Goal: Task Accomplishment & Management: Manage account settings

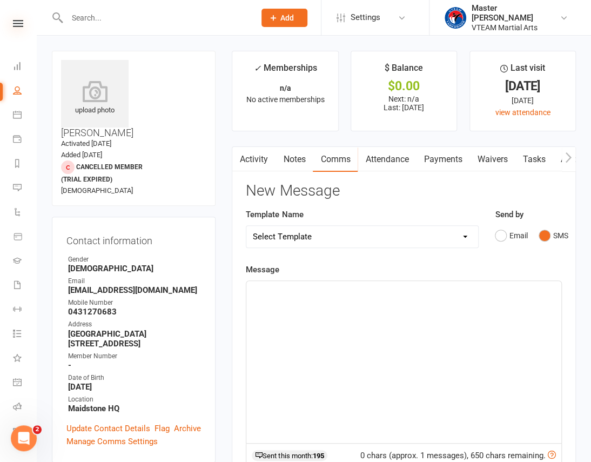
click at [16, 20] on icon at bounding box center [18, 23] width 10 height 7
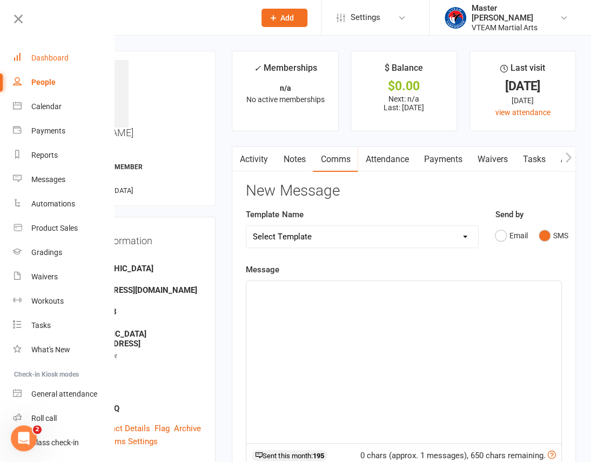
click at [42, 59] on div "Dashboard" at bounding box center [49, 57] width 37 height 9
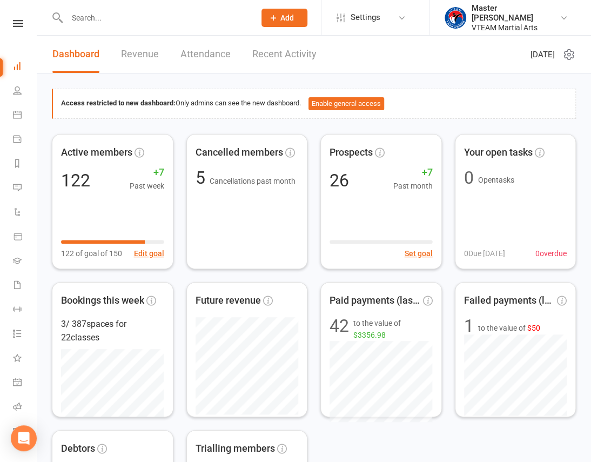
click at [8, 24] on link at bounding box center [18, 23] width 38 height 7
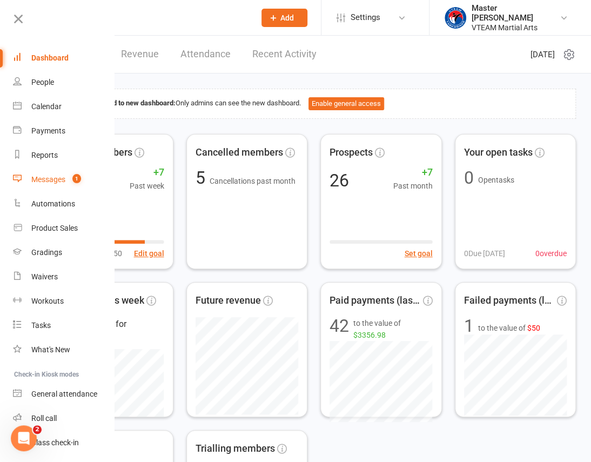
click at [48, 178] on div "Messages" at bounding box center [48, 179] width 34 height 9
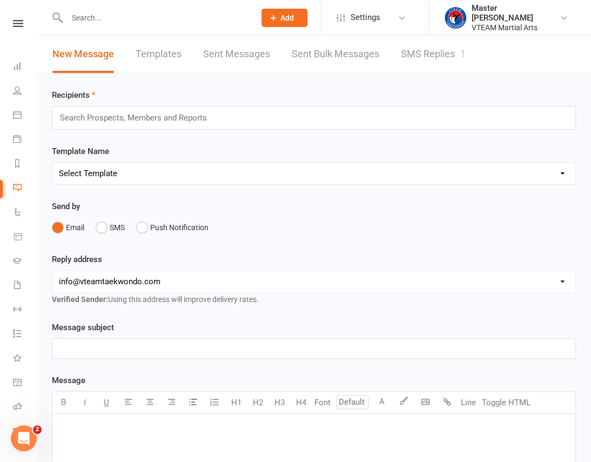
click at [407, 47] on link "SMS Replies 1" at bounding box center [433, 54] width 65 height 37
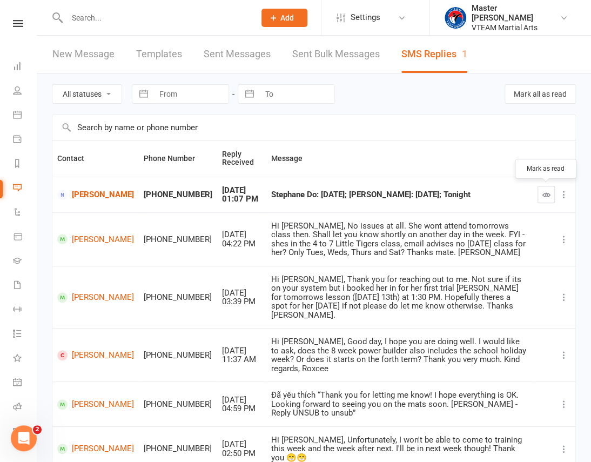
click at [547, 192] on icon "button" at bounding box center [546, 195] width 8 height 8
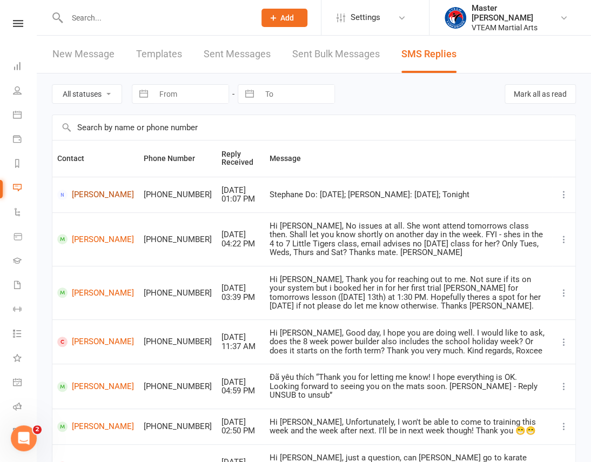
click at [81, 200] on link "Thao Pham" at bounding box center [95, 195] width 77 height 10
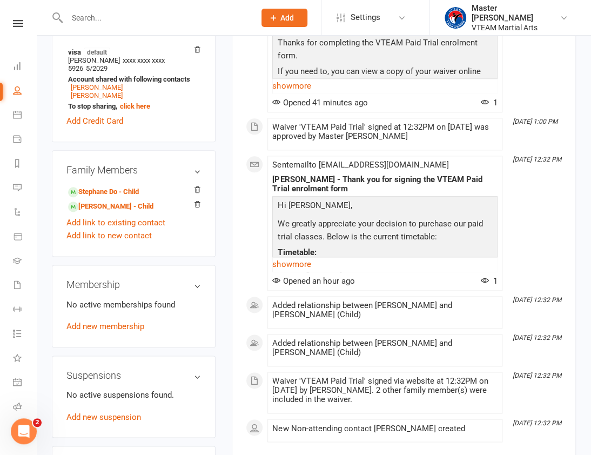
scroll to position [393, 0]
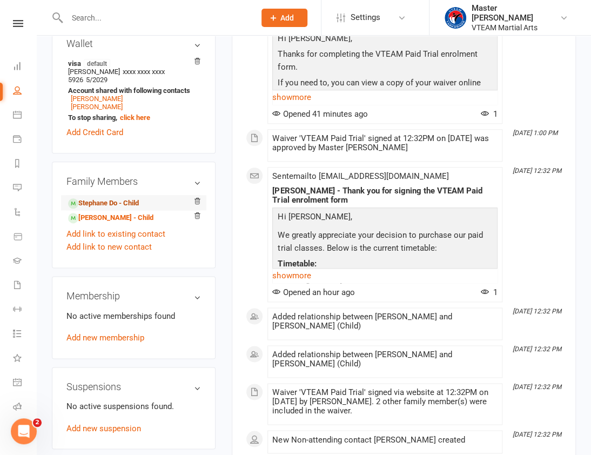
click at [113, 198] on link "Stephane Do - Child" at bounding box center [103, 203] width 71 height 11
click at [113, 212] on link "Stephanie Do - Child" at bounding box center [110, 217] width 85 height 11
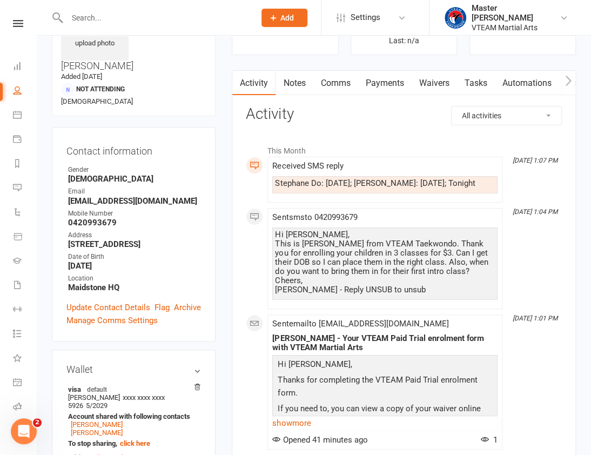
scroll to position [49, 0]
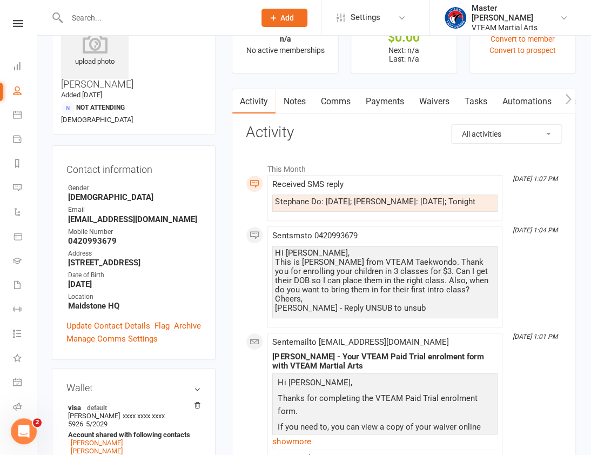
click at [343, 97] on link "Comms" at bounding box center [335, 101] width 45 height 25
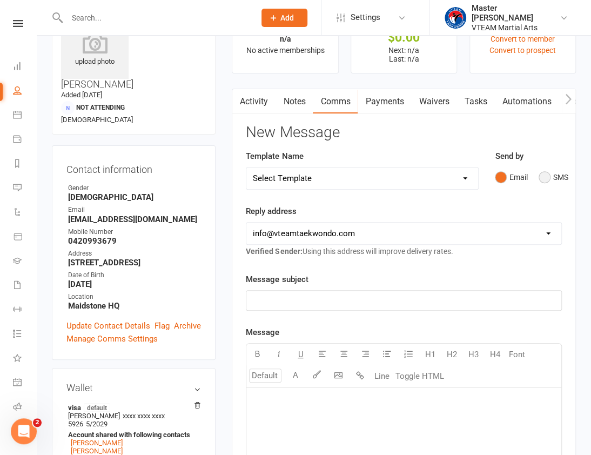
click at [548, 177] on button "SMS" at bounding box center [552, 177] width 29 height 21
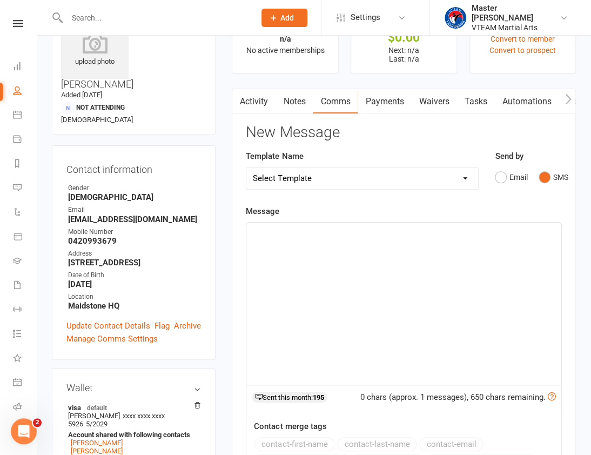
click at [446, 286] on div "﻿" at bounding box center [403, 304] width 315 height 162
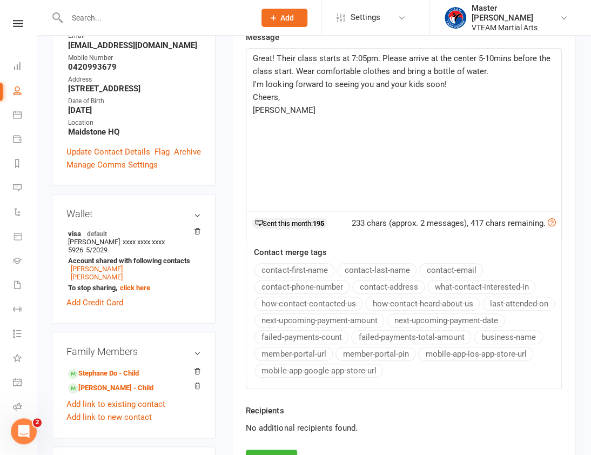
scroll to position [294, 0]
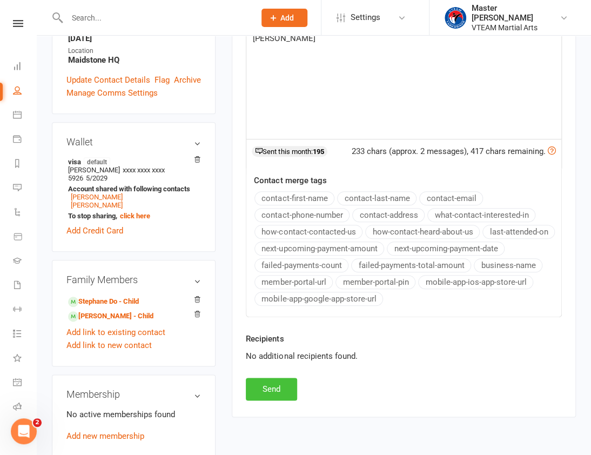
click at [278, 384] on button "Send" at bounding box center [271, 389] width 51 height 23
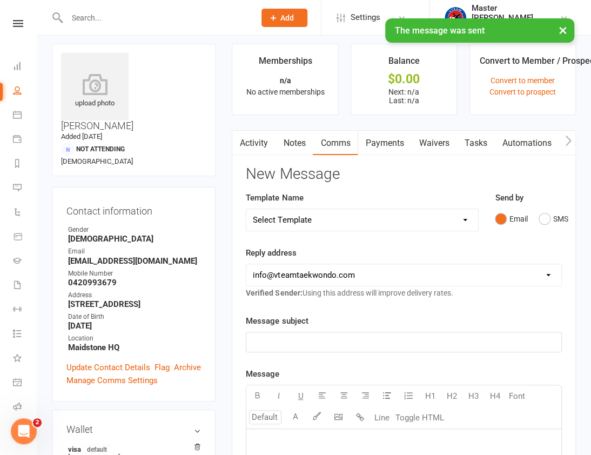
scroll to position [0, 0]
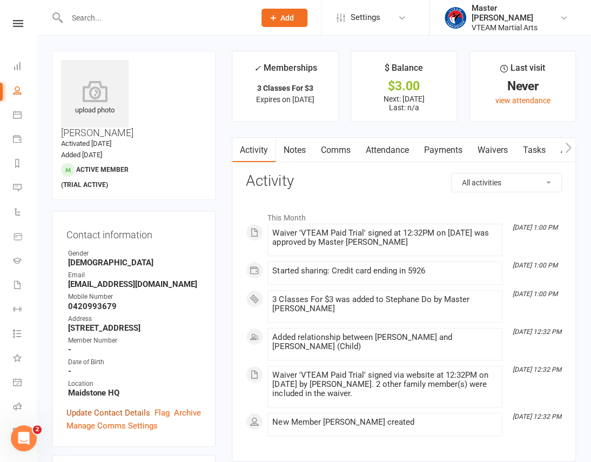
click at [108, 406] on link "Update Contact Details" at bounding box center [108, 412] width 84 height 13
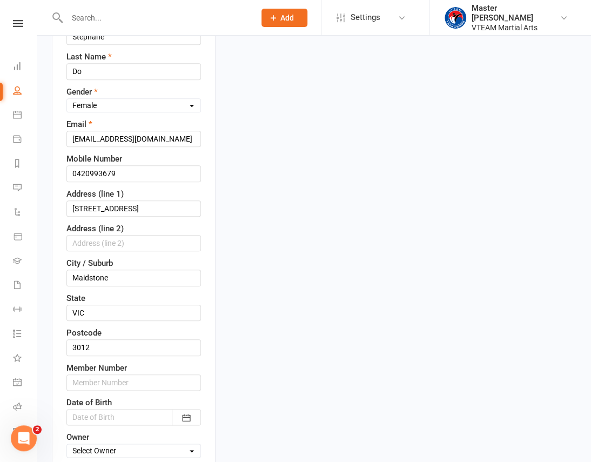
scroll to position [245, 0]
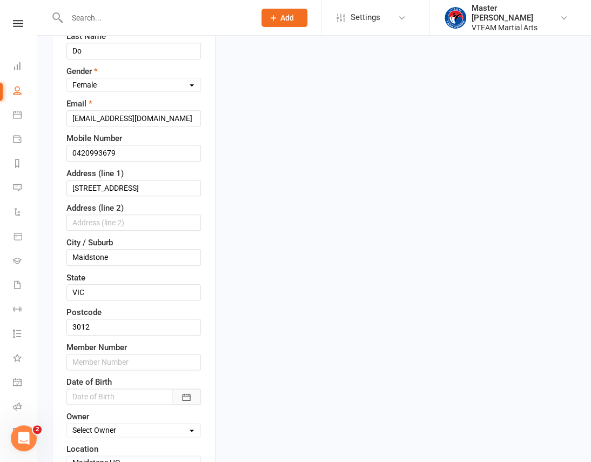
click at [180, 388] on button "button" at bounding box center [186, 396] width 29 height 16
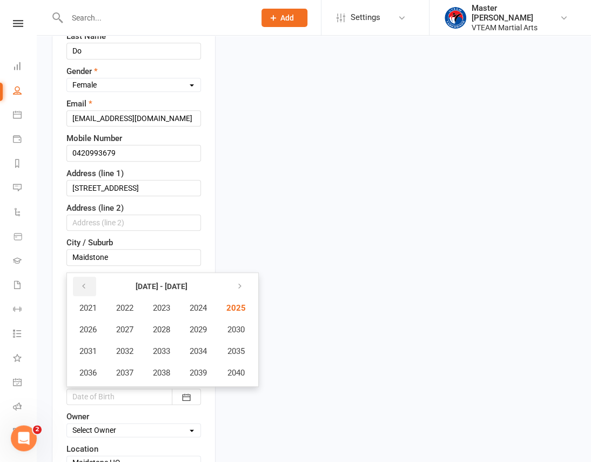
click at [85, 282] on icon "button" at bounding box center [84, 286] width 8 height 9
click at [131, 325] on span "2007" at bounding box center [124, 330] width 17 height 10
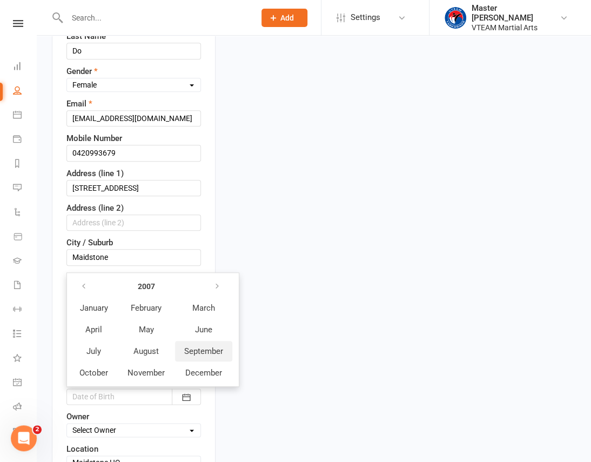
click at [197, 346] on span "September" at bounding box center [203, 351] width 39 height 10
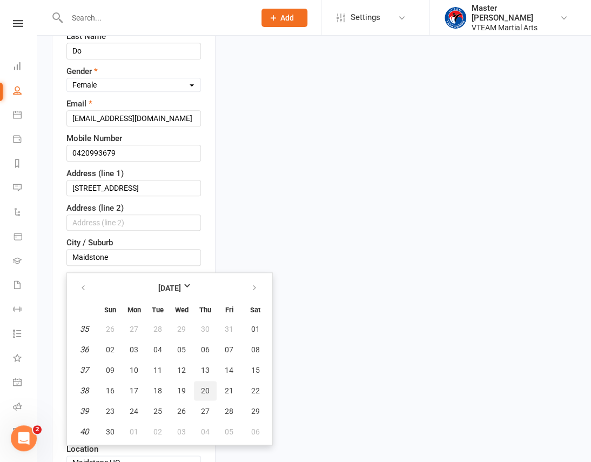
click at [201, 386] on span "20" at bounding box center [205, 390] width 9 height 9
type input "20 Sep 2007"
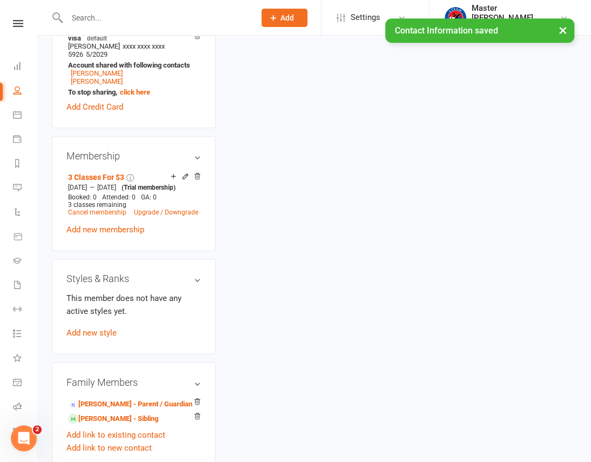
scroll to position [589, 0]
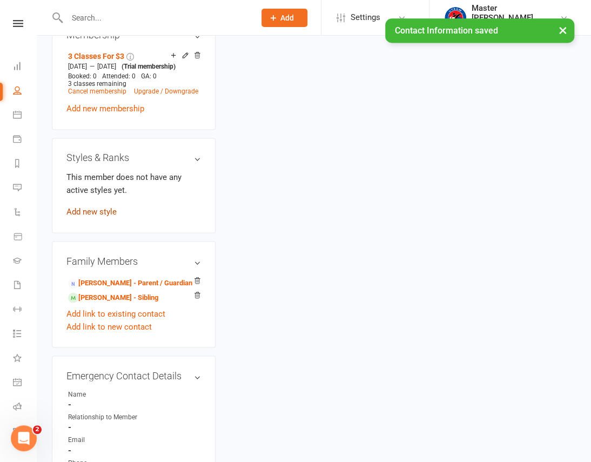
click at [115, 207] on link "Add new style" at bounding box center [91, 212] width 50 height 10
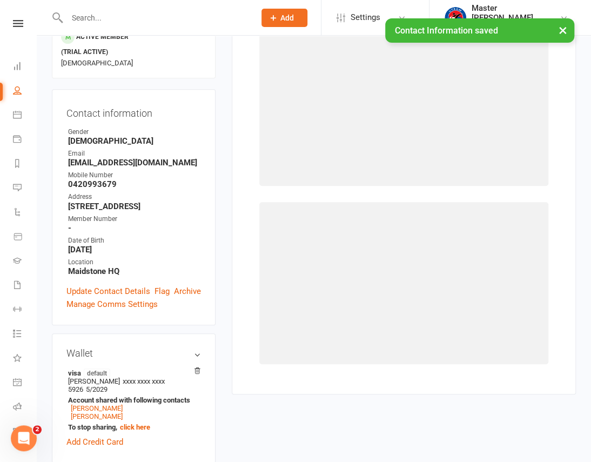
scroll to position [82, 0]
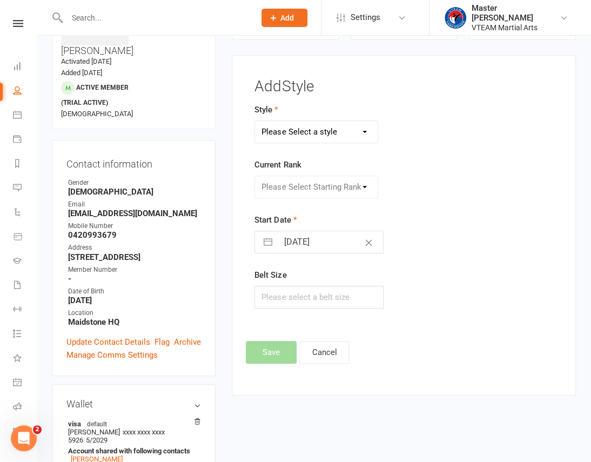
click at [327, 131] on select "Please Select a style Black Belts Club Comp Squad Leaders & Adults [12yrs+] Lit…" at bounding box center [316, 132] width 123 height 22
select select "2462"
click at [255, 121] on select "Please Select a style Black Belts Club Comp Squad Leaders & Adults [12yrs+] Lit…" at bounding box center [316, 132] width 123 height 22
drag, startPoint x: 323, startPoint y: 190, endPoint x: 321, endPoint y: 197, distance: 6.7
click at [323, 190] on select "Please Select Starting Rank White Belt Yellow Belt Yellow I Yellow II Yellow II…" at bounding box center [316, 187] width 123 height 22
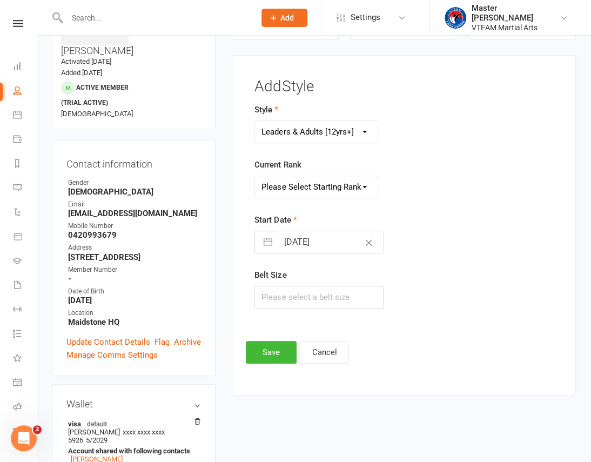
select select "24761"
click at [255, 176] on select "Please Select Starting Rank White Belt Yellow Belt Yellow I Yellow II Yellow II…" at bounding box center [316, 187] width 123 height 22
click at [284, 352] on button "Save" at bounding box center [271, 352] width 51 height 23
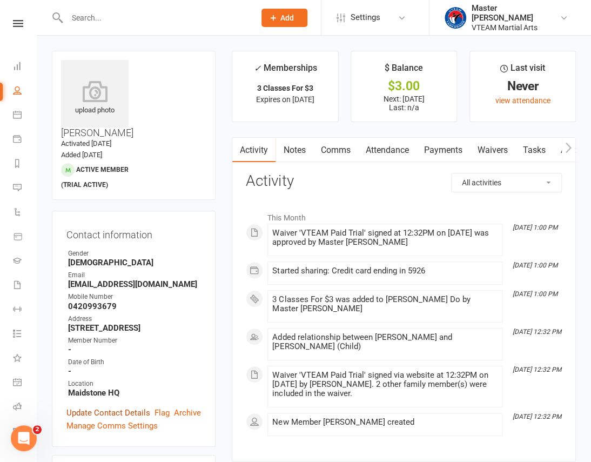
click at [104, 406] on link "Update Contact Details" at bounding box center [108, 412] width 84 height 13
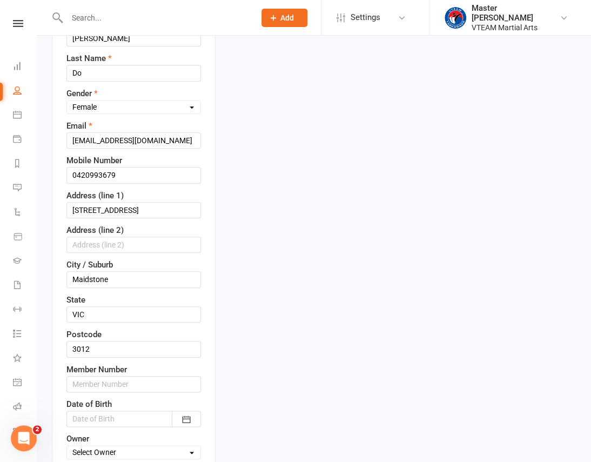
scroll to position [247, 0]
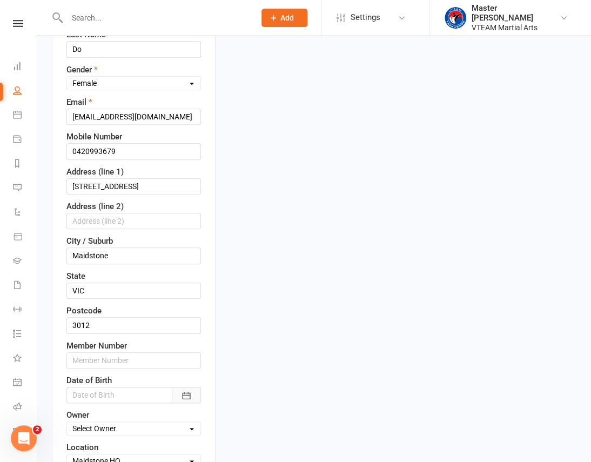
click at [188, 392] on icon "button" at bounding box center [187, 395] width 8 height 7
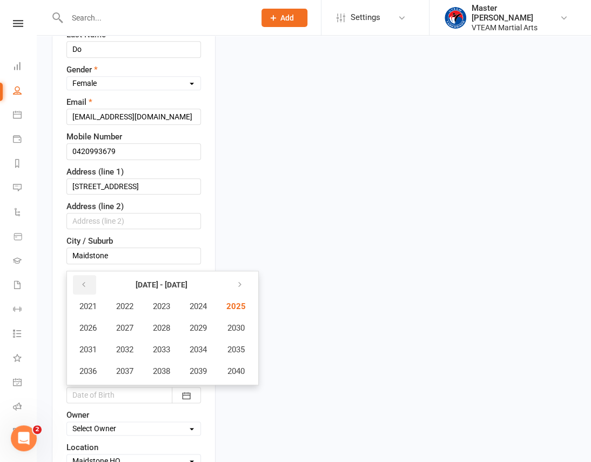
click at [81, 280] on icon "button" at bounding box center [84, 284] width 8 height 9
click at [92, 345] on span "2011" at bounding box center [87, 350] width 17 height 10
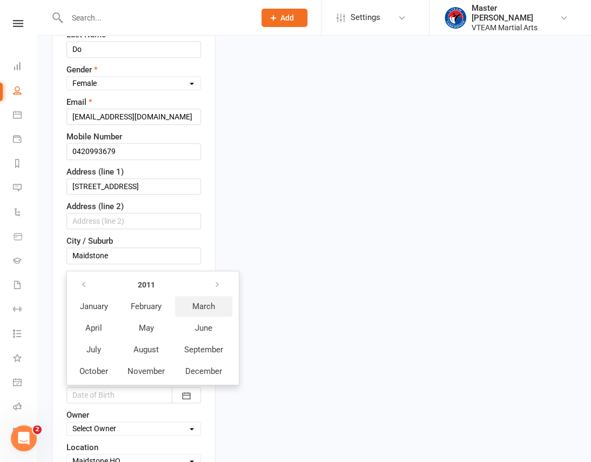
click at [206, 301] on span "March" at bounding box center [203, 306] width 23 height 10
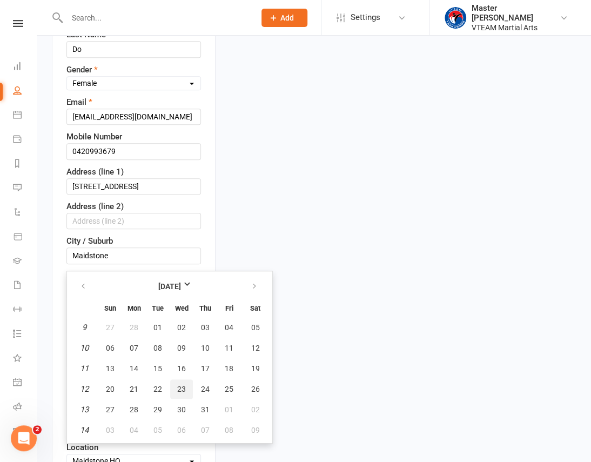
click at [177, 385] on span "23" at bounding box center [181, 389] width 9 height 9
type input "23 Mar 2011"
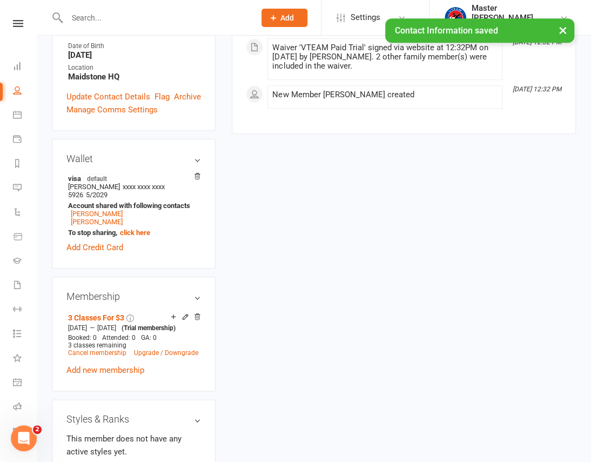
scroll to position [343, 0]
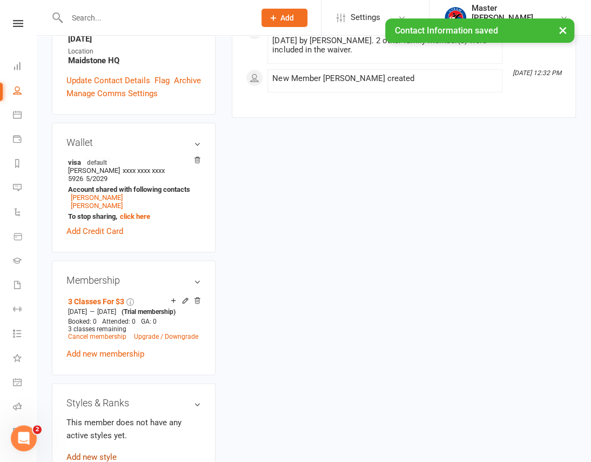
click at [115, 452] on link "Add new style" at bounding box center [91, 457] width 50 height 10
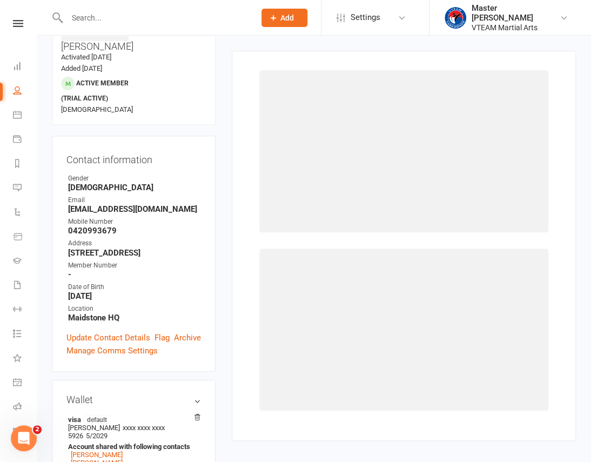
scroll to position [82, 0]
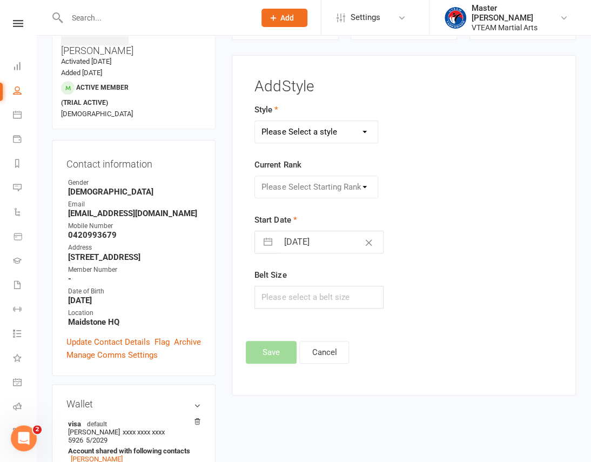
click at [326, 137] on select "Please Select a style Black Belts Club Comp Squad Leaders & Adults [12yrs+] Lit…" at bounding box center [316, 132] width 123 height 22
select select "2462"
click at [255, 121] on select "Please Select a style Black Belts Club Comp Squad Leaders & Adults [12yrs+] Lit…" at bounding box center [316, 132] width 123 height 22
click at [320, 181] on select "Please Select Starting Rank White Belt Yellow Belt Yellow I Yellow II Yellow II…" at bounding box center [316, 187] width 123 height 22
select select "24761"
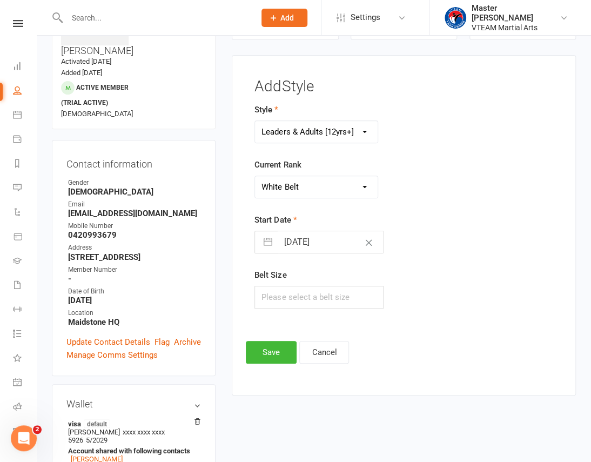
click at [255, 176] on select "Please Select Starting Rank White Belt Yellow Belt Yellow I Yellow II Yellow II…" at bounding box center [316, 187] width 123 height 22
click at [277, 353] on button "Save" at bounding box center [271, 352] width 51 height 23
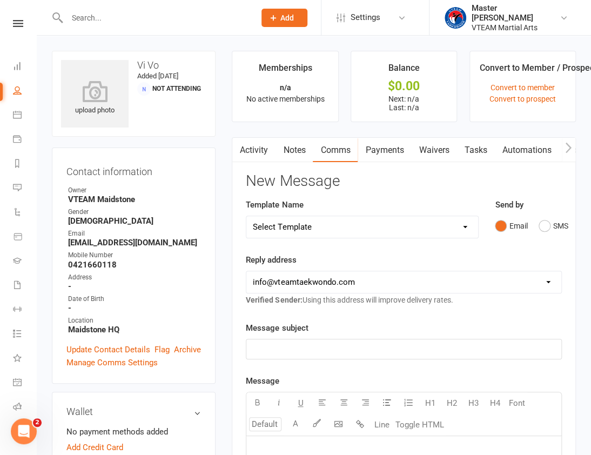
click at [259, 141] on link "Activity" at bounding box center [253, 150] width 43 height 25
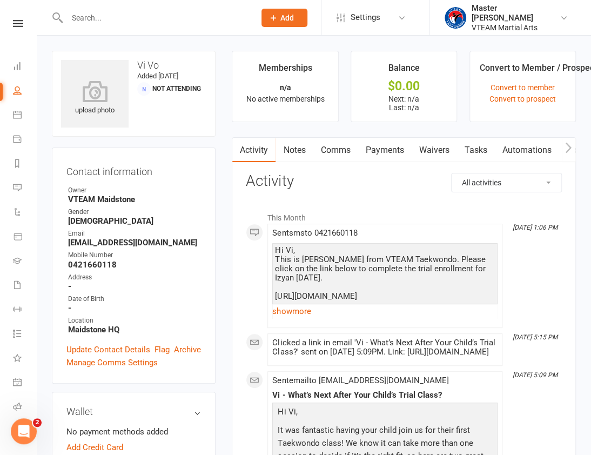
click at [18, 22] on icon at bounding box center [18, 23] width 10 height 7
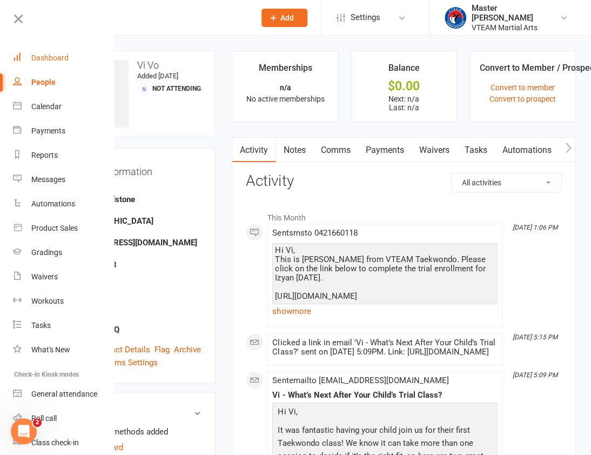
click at [50, 56] on div "Dashboard" at bounding box center [49, 57] width 37 height 9
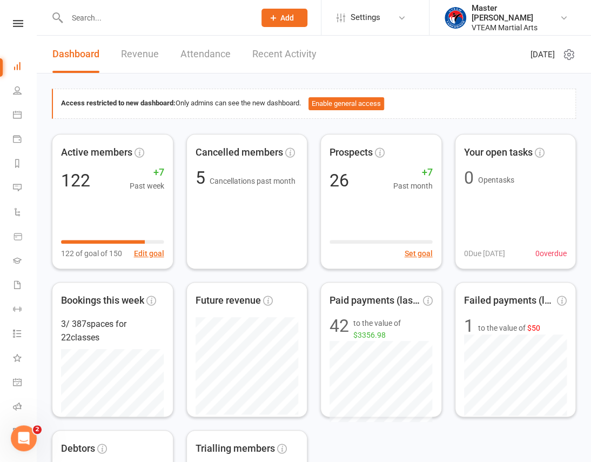
click at [267, 54] on link "Recent Activity" at bounding box center [284, 54] width 64 height 37
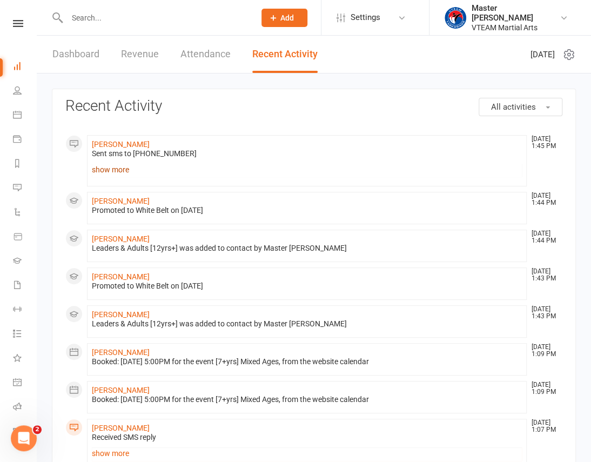
click at [127, 169] on link "show more" at bounding box center [307, 169] width 430 height 15
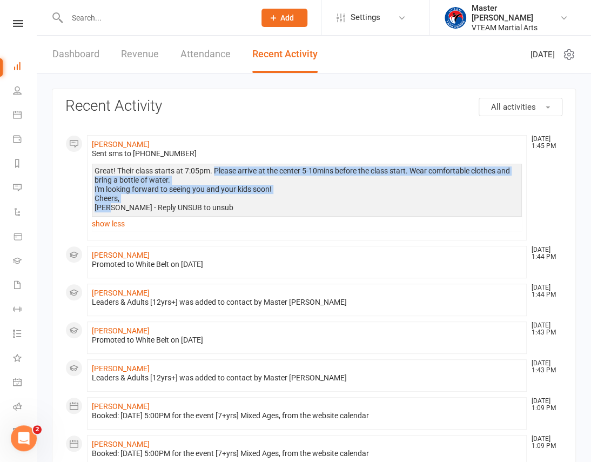
drag, startPoint x: 214, startPoint y: 168, endPoint x: 107, endPoint y: 205, distance: 113.2
click at [107, 205] on div "Great! Their class starts at 7:05pm. Please arrive at the center 5-10mins befor…" at bounding box center [307, 189] width 424 height 46
copy div "Please arrive at the center 5-10mins before the class start. Wear comfortable c…"
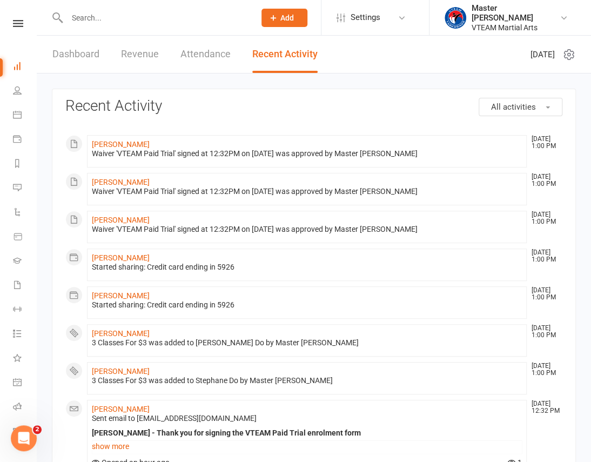
click at [92, 59] on link "Dashboard" at bounding box center [75, 54] width 47 height 37
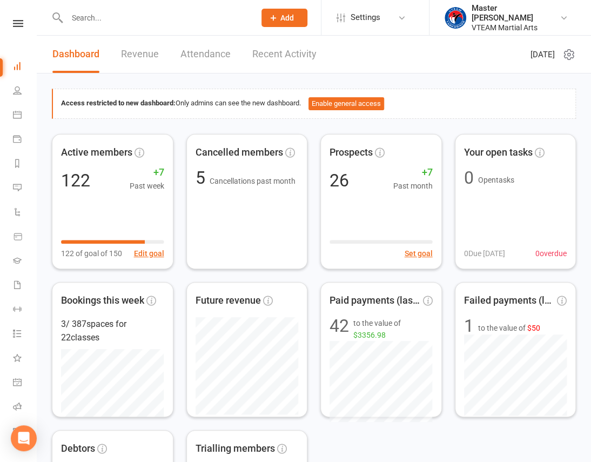
click at [265, 51] on link "Recent Activity" at bounding box center [284, 54] width 64 height 37
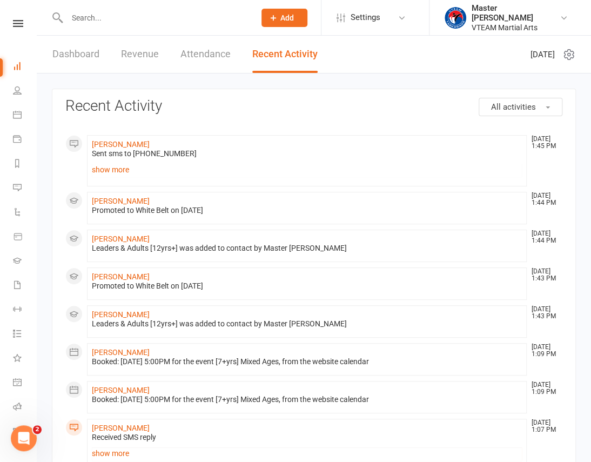
click at [183, 14] on input "text" at bounding box center [156, 17] width 184 height 15
click at [69, 49] on link "Dashboard" at bounding box center [75, 54] width 47 height 37
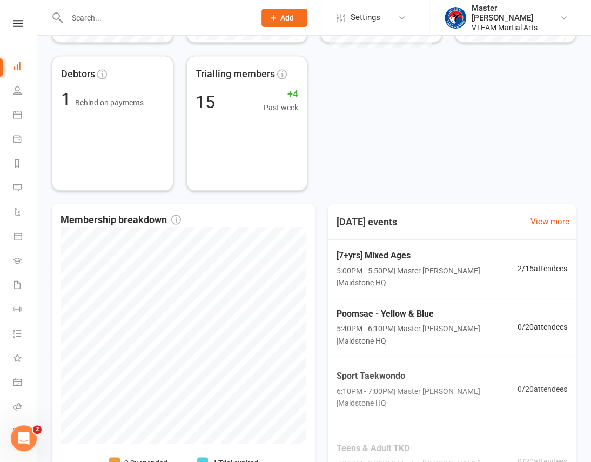
scroll to position [466, 0]
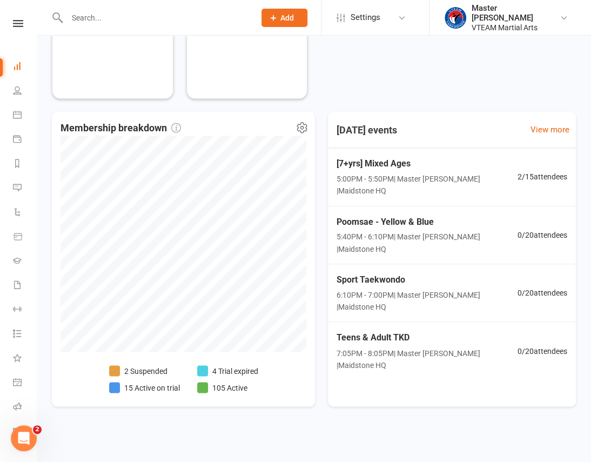
click at [151, 387] on li "15 Active on trial" at bounding box center [144, 387] width 71 height 12
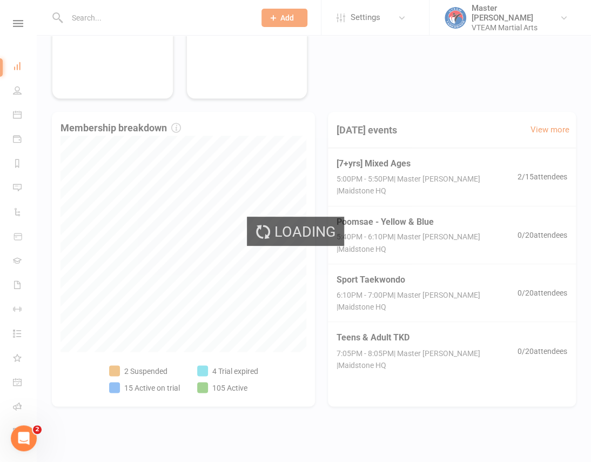
select select "active_trial"
select select "100"
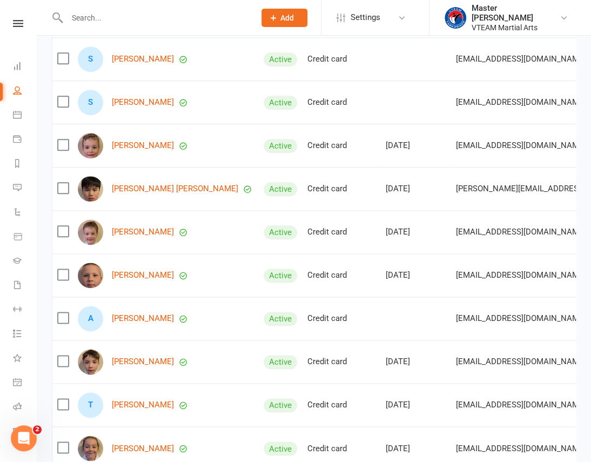
scroll to position [343, 0]
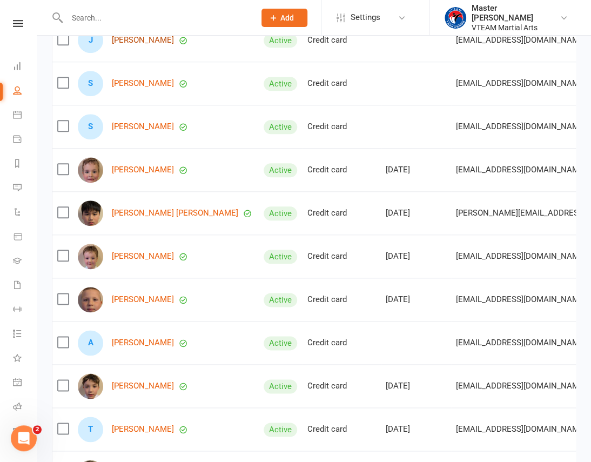
click at [135, 45] on link "[PERSON_NAME]" at bounding box center [143, 40] width 62 height 9
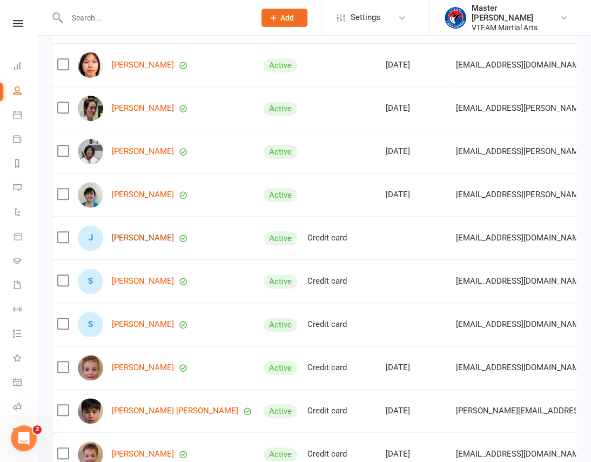
scroll to position [0, 0]
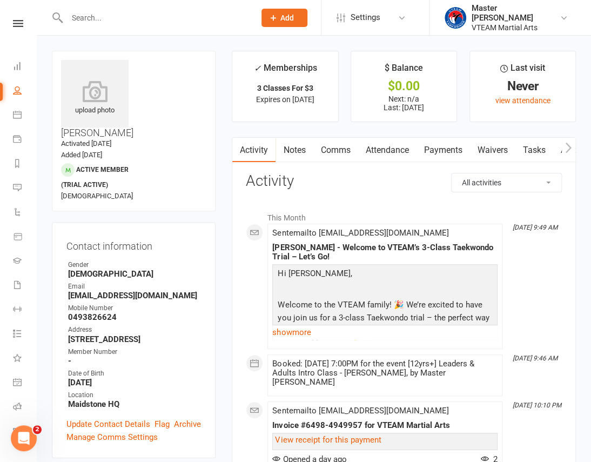
click at [336, 146] on link "Comms" at bounding box center [335, 150] width 45 height 25
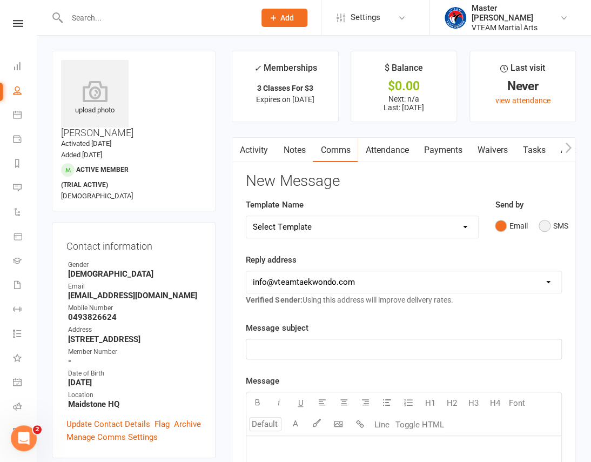
click at [550, 227] on button "SMS" at bounding box center [552, 225] width 29 height 21
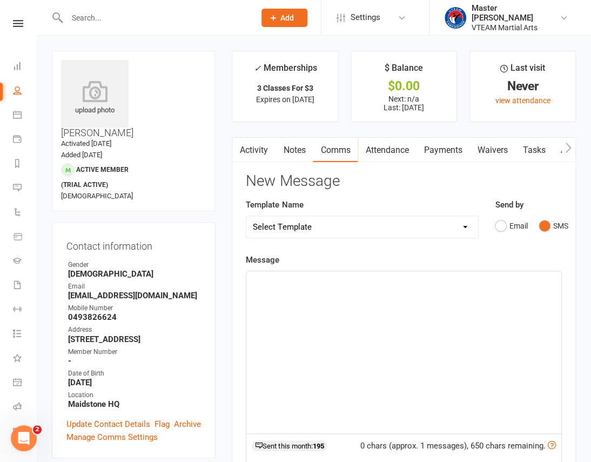
click at [477, 309] on div "﻿" at bounding box center [403, 352] width 315 height 162
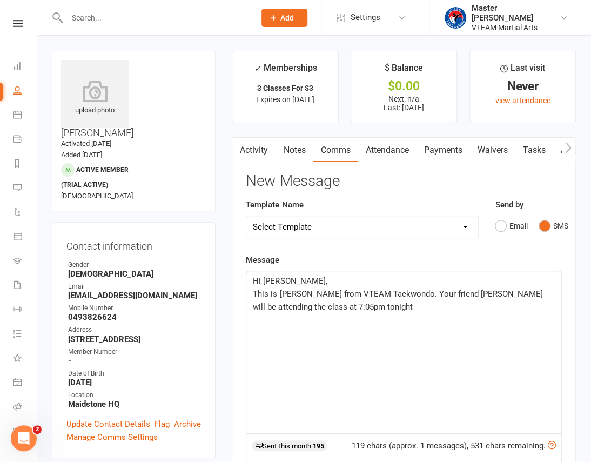
click at [268, 304] on span "This is [PERSON_NAME] from VTEAM Taekwondo. Your friend [PERSON_NAME] will be a…" at bounding box center [399, 300] width 292 height 23
click at [273, 305] on span "This is [PERSON_NAME] from VTEAM Taekwondo. Your friend [PERSON_NAME] will be a…" at bounding box center [399, 300] width 292 height 23
drag, startPoint x: 336, startPoint y: 307, endPoint x: 436, endPoint y: 308, distance: 100.5
click at [436, 308] on p "This is [PERSON_NAME] from VTEAM Taekwondo. Your friend [PERSON_NAME] will be a…" at bounding box center [404, 300] width 302 height 26
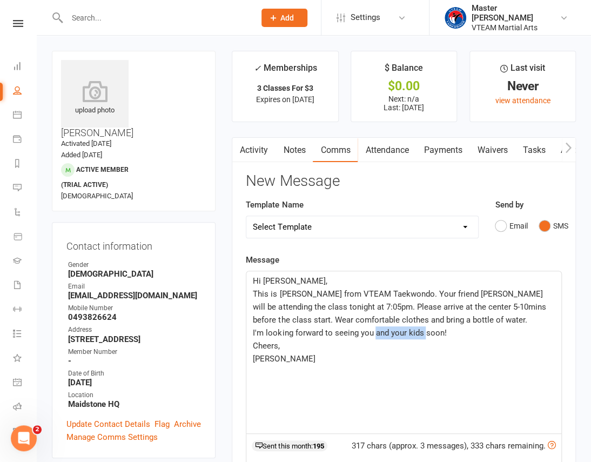
drag, startPoint x: 374, startPoint y: 332, endPoint x: 423, endPoint y: 332, distance: 49.1
click at [423, 332] on span "I'm looking forward to seeing you and your kids soon!" at bounding box center [349, 333] width 193 height 10
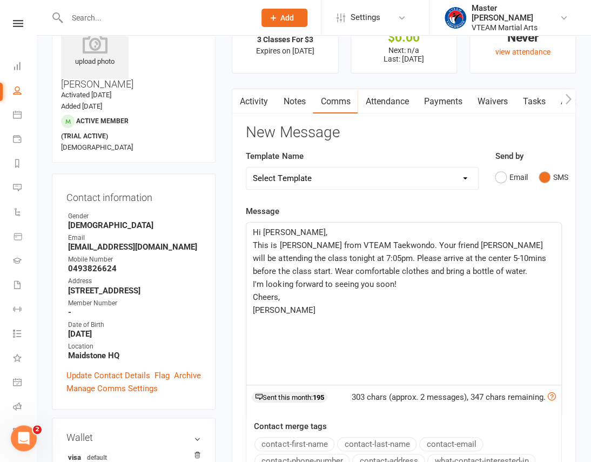
scroll to position [442, 0]
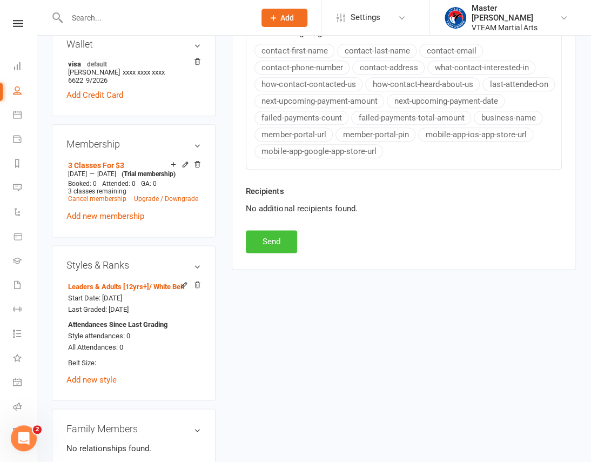
click at [285, 239] on button "Send" at bounding box center [271, 241] width 51 height 23
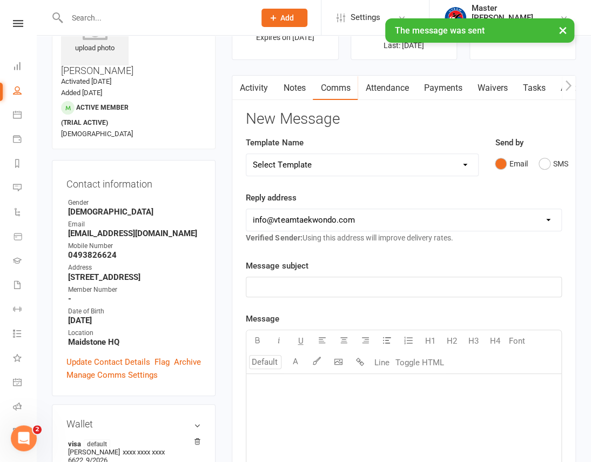
scroll to position [0, 0]
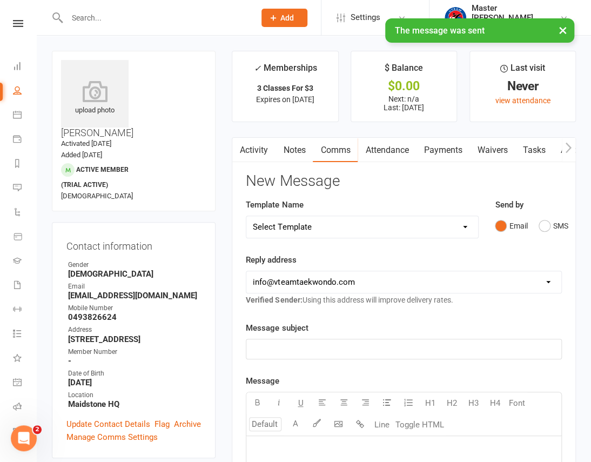
click at [16, 18] on div "× The message was sent" at bounding box center [288, 18] width 577 height 0
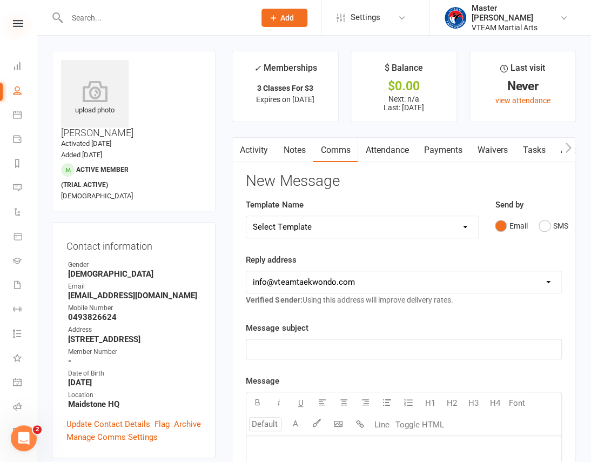
click at [16, 20] on icon at bounding box center [18, 23] width 10 height 7
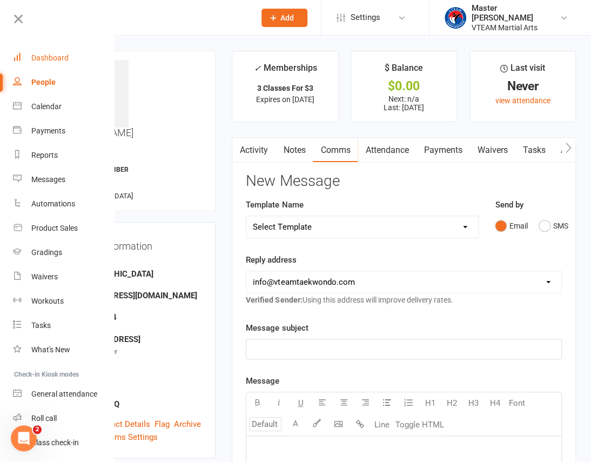
click at [48, 59] on div "Dashboard" at bounding box center [49, 57] width 37 height 9
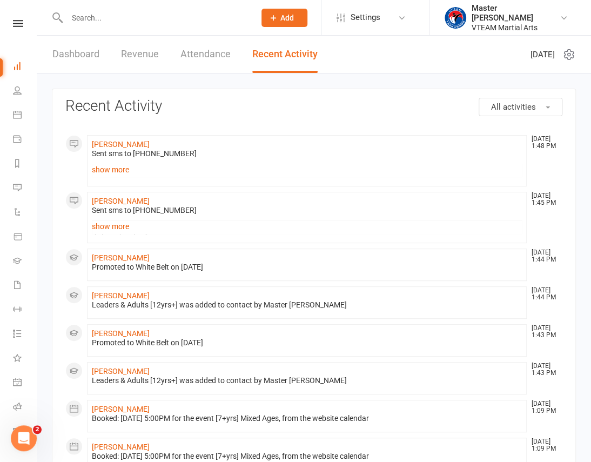
click at [92, 52] on link "Dashboard" at bounding box center [75, 54] width 47 height 37
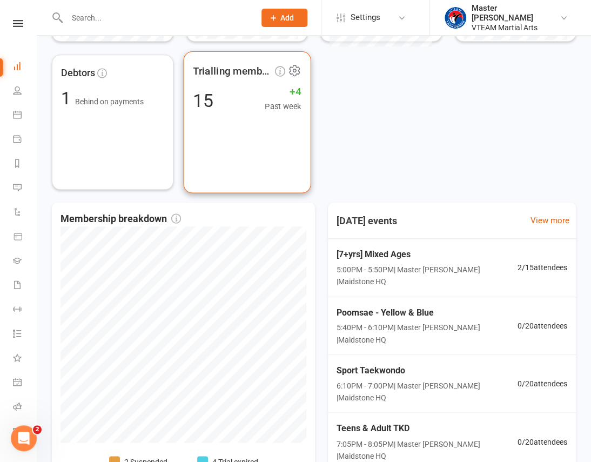
scroll to position [393, 0]
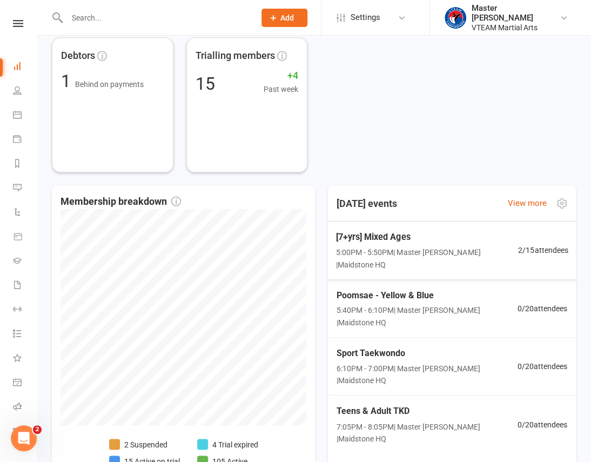
click at [421, 241] on span "[7+yrs] Mixed Ages" at bounding box center [426, 237] width 183 height 14
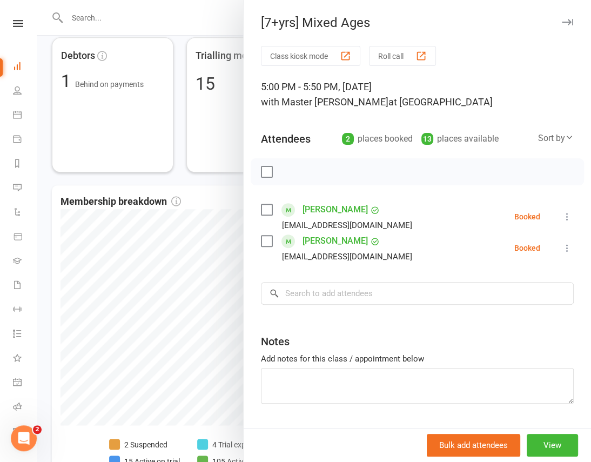
click at [193, 180] on div at bounding box center [314, 231] width 554 height 462
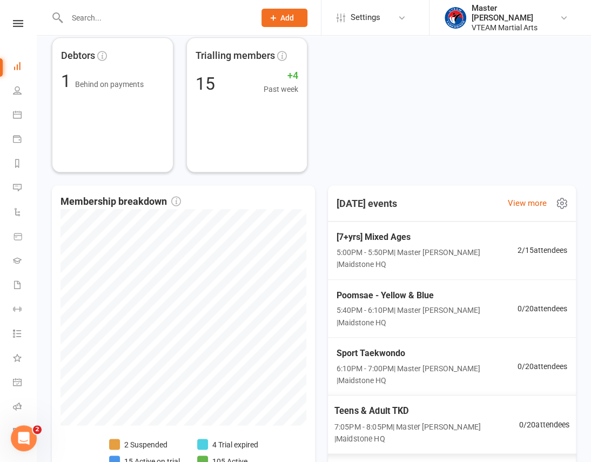
click at [458, 420] on span "7:05PM - 8:05PM | Master Eric Phan | Maidstone HQ" at bounding box center [426, 432] width 185 height 25
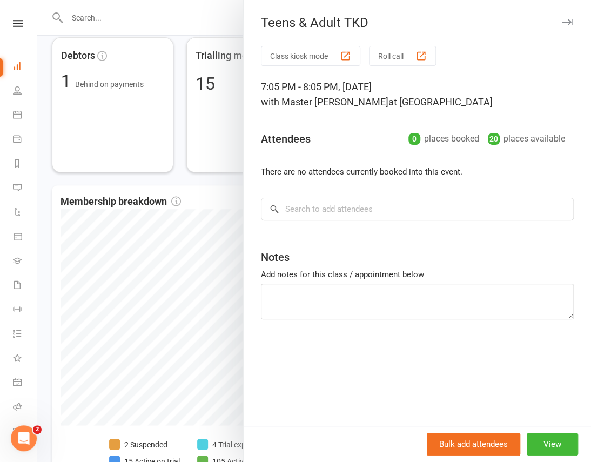
click at [224, 178] on div at bounding box center [314, 231] width 554 height 462
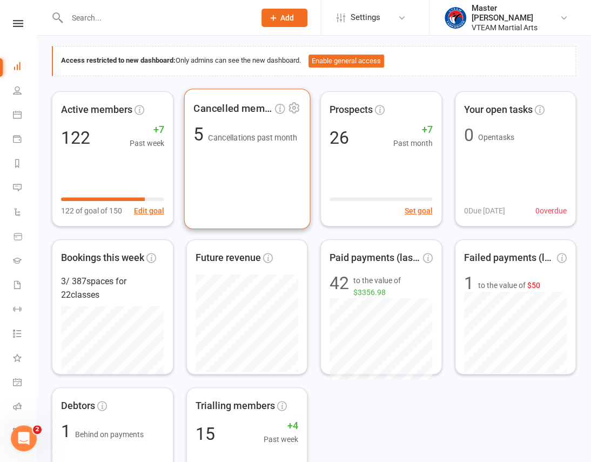
scroll to position [0, 0]
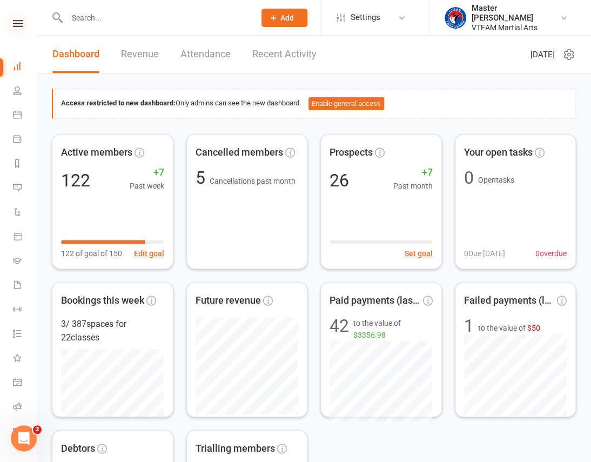
click at [14, 21] on icon at bounding box center [18, 23] width 10 height 7
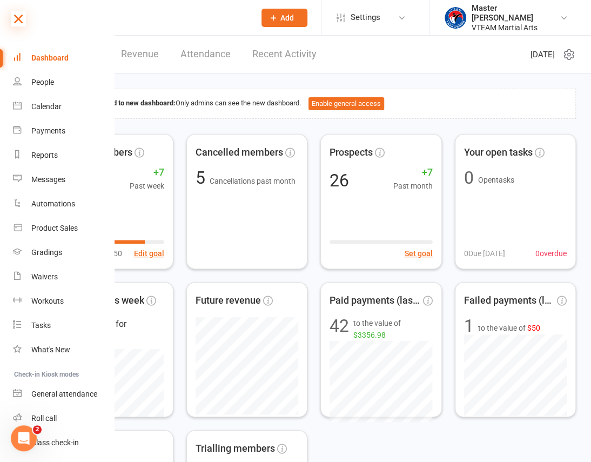
click at [17, 21] on icon at bounding box center [18, 18] width 15 height 15
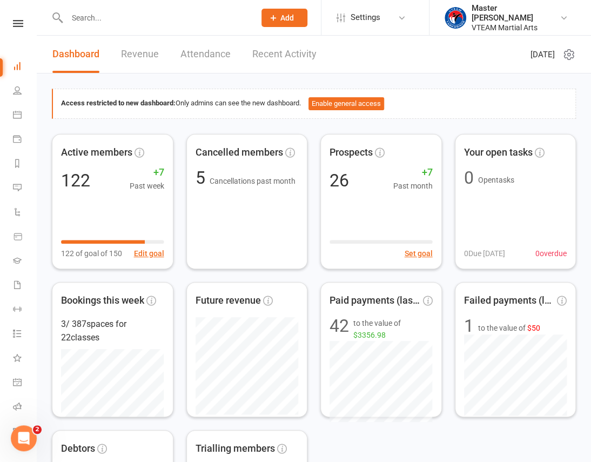
click at [265, 59] on link "Recent Activity" at bounding box center [284, 54] width 64 height 37
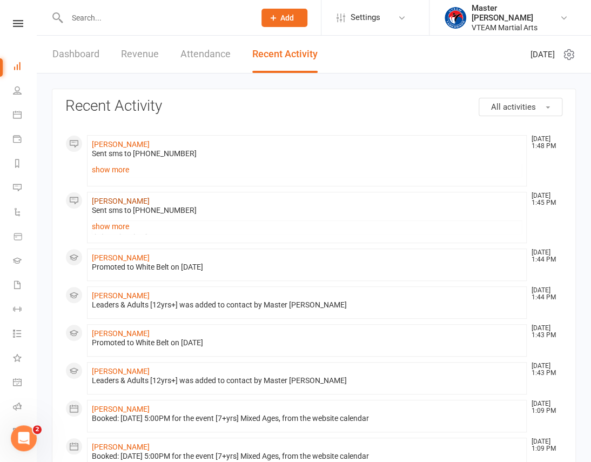
click at [113, 197] on link "Thao Pham" at bounding box center [121, 201] width 58 height 9
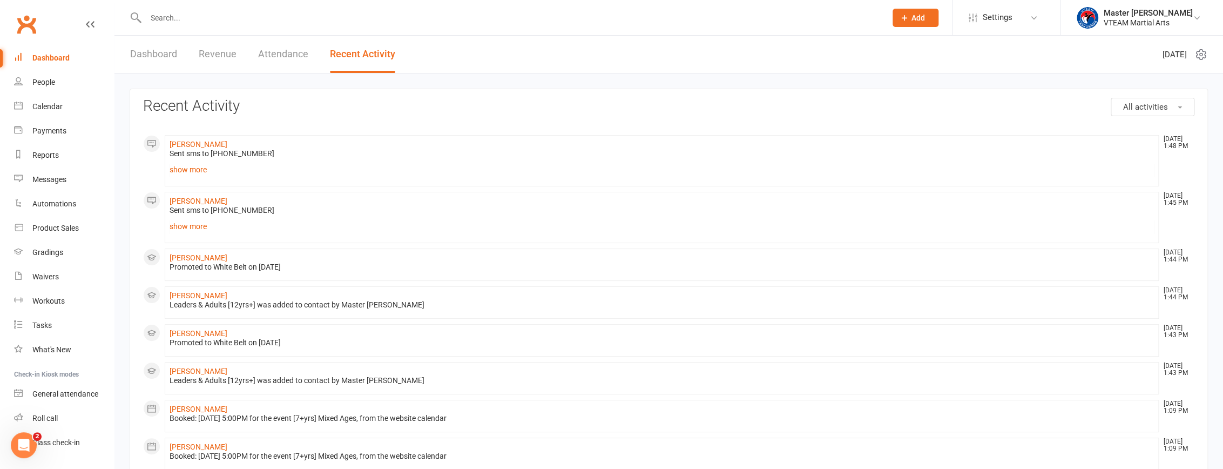
click at [171, 55] on link "Dashboard" at bounding box center [153, 54] width 47 height 37
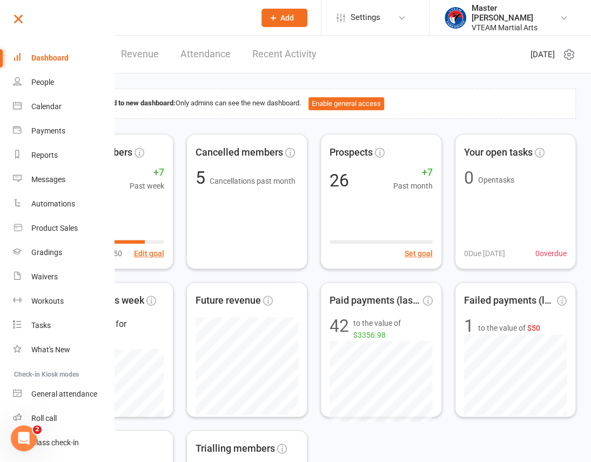
click at [36, 14] on link at bounding box center [63, 23] width 104 height 24
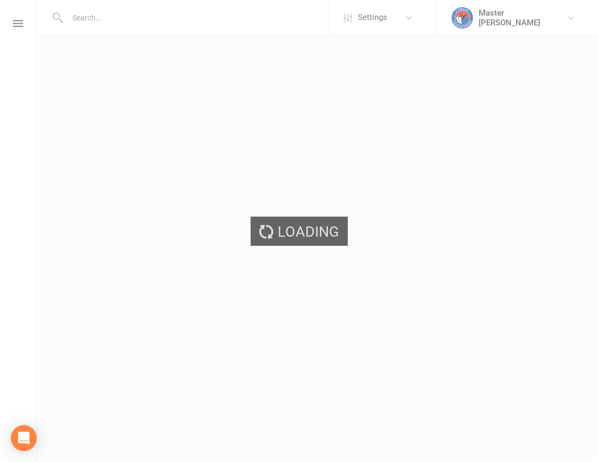
select select "active_trial"
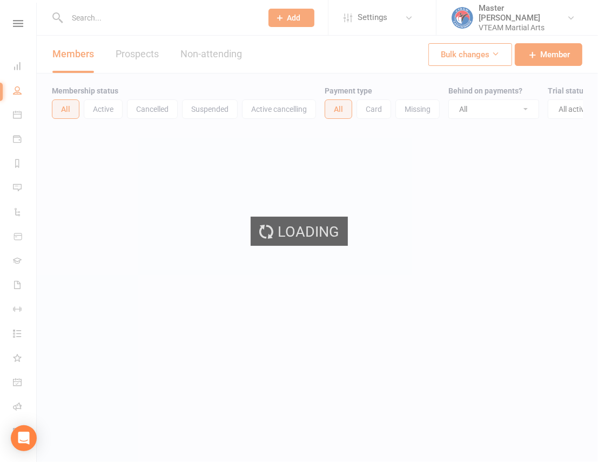
select select "100"
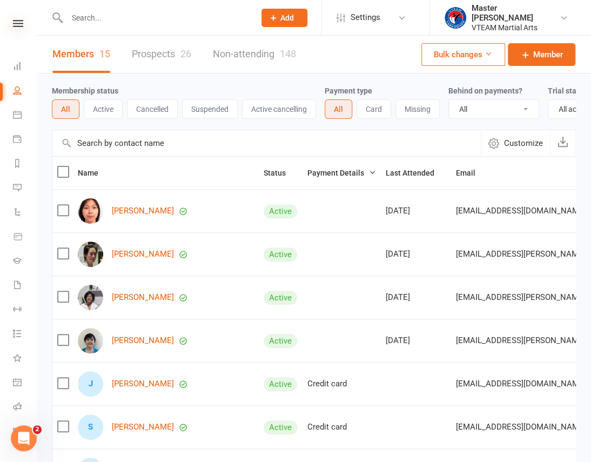
click at [15, 20] on icon at bounding box center [18, 23] width 10 height 7
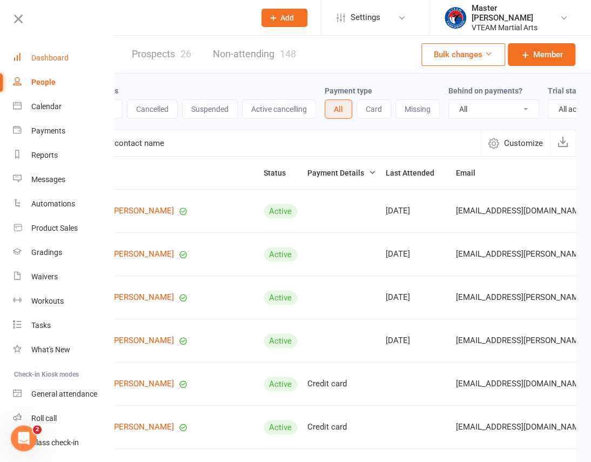
click at [46, 52] on link "Dashboard" at bounding box center [64, 58] width 102 height 24
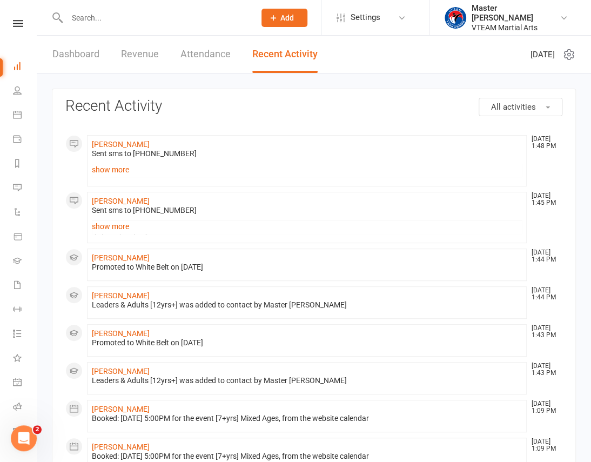
click at [74, 54] on link "Dashboard" at bounding box center [75, 54] width 47 height 37
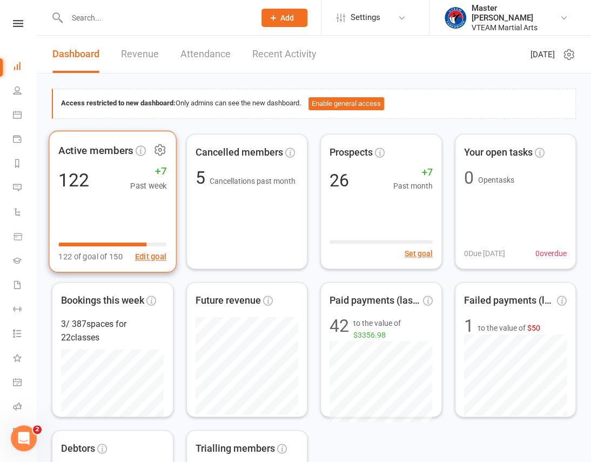
click at [158, 147] on icon at bounding box center [160, 150] width 14 height 14
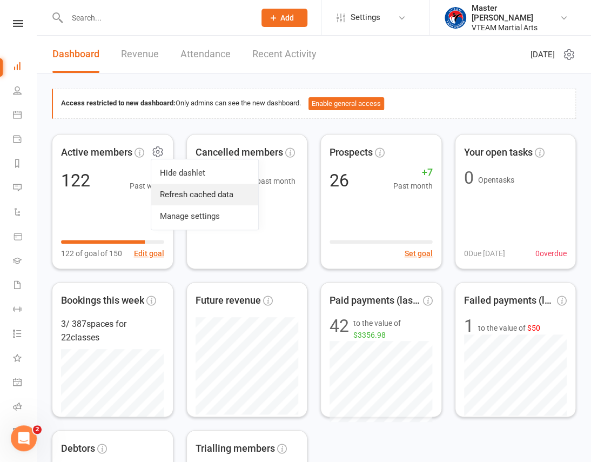
click at [173, 195] on link "Refresh cached data" at bounding box center [204, 195] width 107 height 22
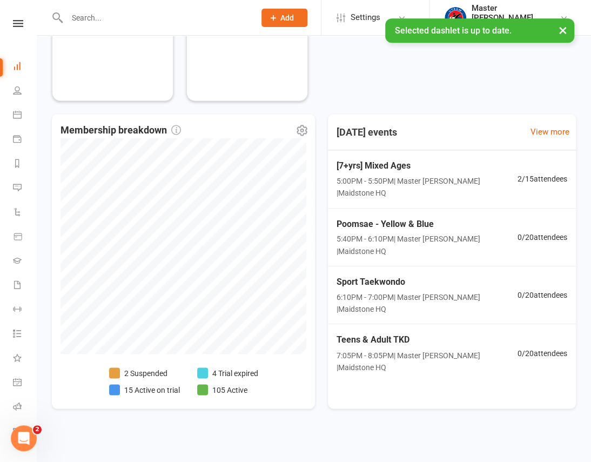
scroll to position [466, 0]
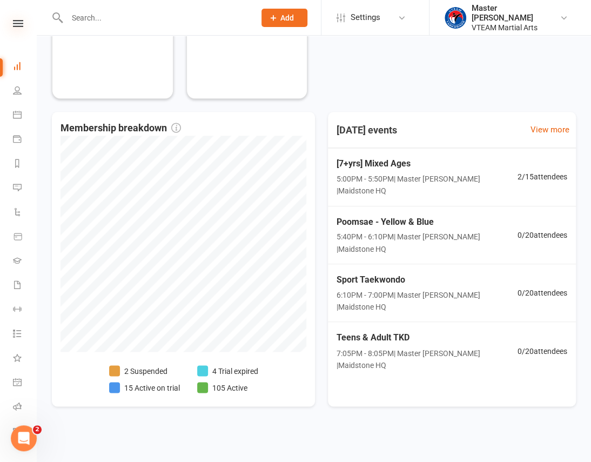
click at [13, 22] on icon at bounding box center [18, 23] width 10 height 7
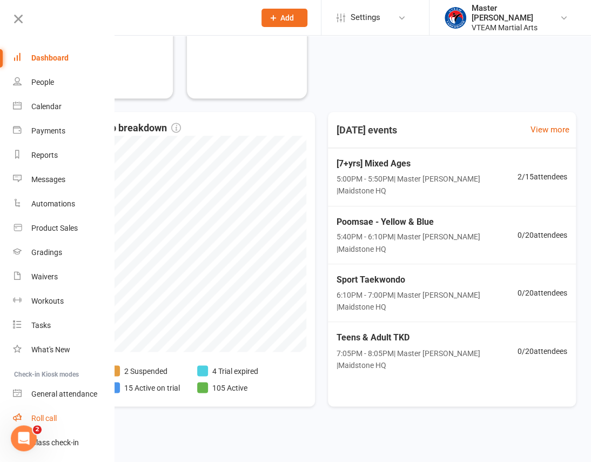
click at [53, 415] on div "Roll call" at bounding box center [43, 418] width 25 height 9
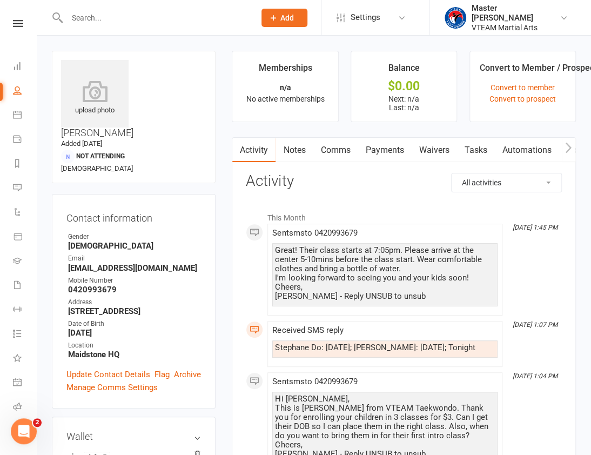
click at [570, 149] on icon "button" at bounding box center [568, 147] width 6 height 11
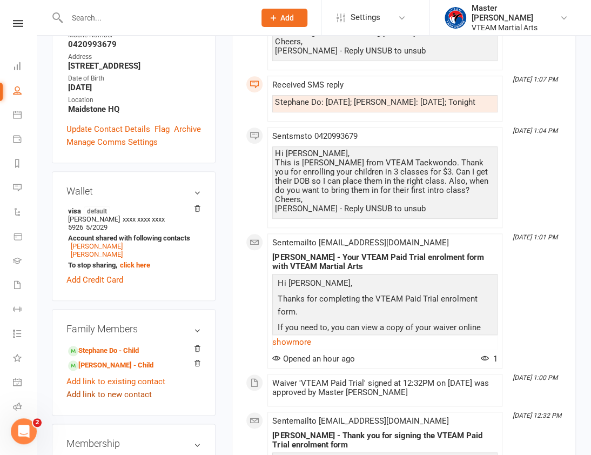
scroll to position [294, 0]
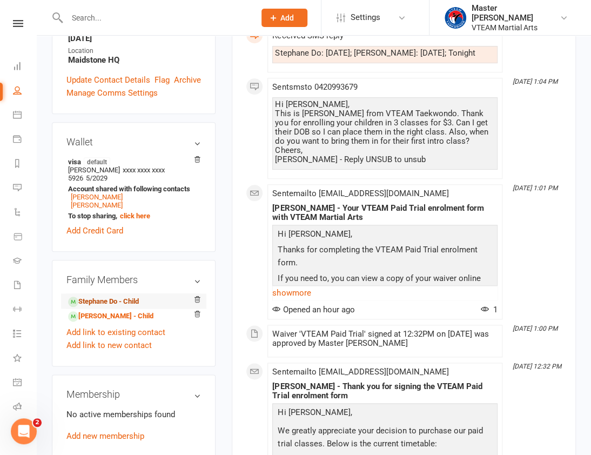
click at [134, 296] on link "Stephane Do - Child" at bounding box center [103, 301] width 71 height 11
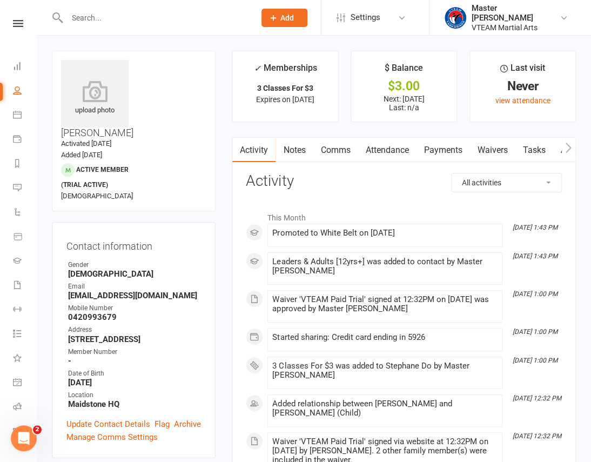
click at [388, 147] on link "Attendance" at bounding box center [387, 150] width 58 height 25
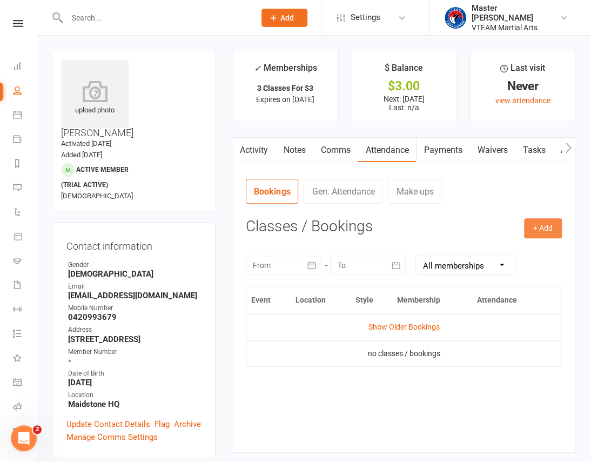
click at [538, 228] on button "+ Add" at bounding box center [543, 227] width 38 height 19
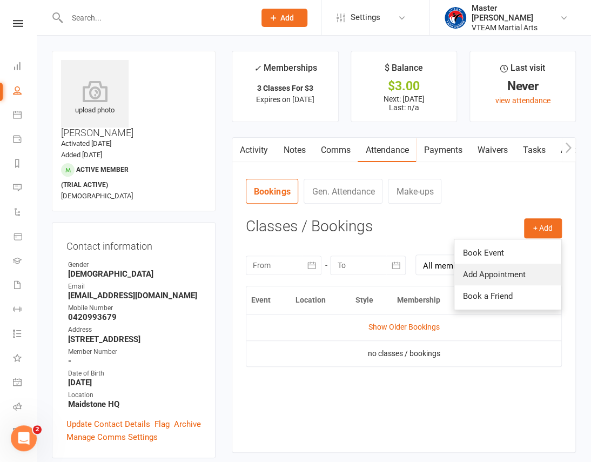
click at [533, 275] on link "Add Appointment" at bounding box center [507, 275] width 107 height 22
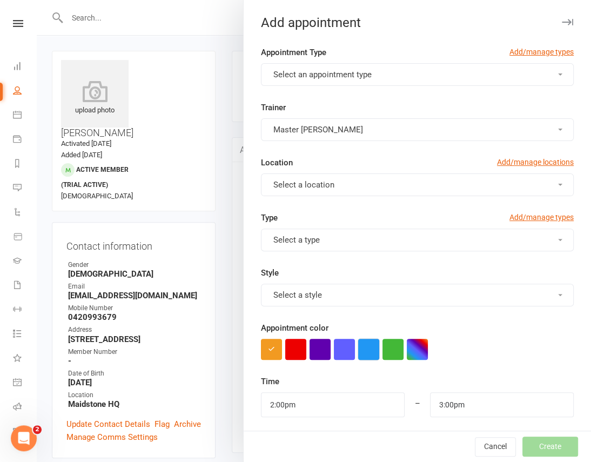
click at [361, 346] on button "button" at bounding box center [368, 349] width 21 height 21
click at [324, 66] on button "Select an appointment type" at bounding box center [417, 74] width 313 height 23
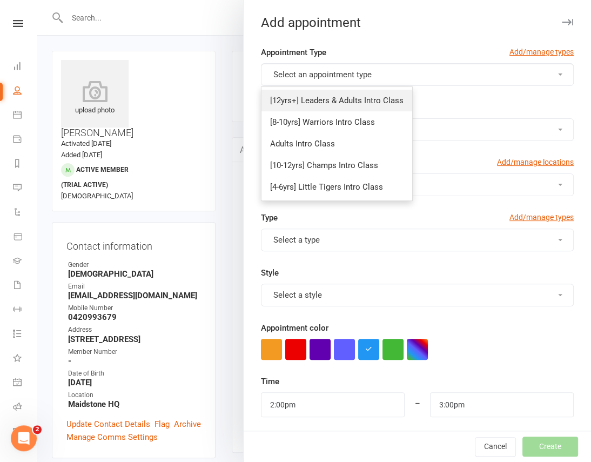
click at [340, 101] on span "[12yrs+] Leaders & Adults Intro Class" at bounding box center [336, 101] width 133 height 10
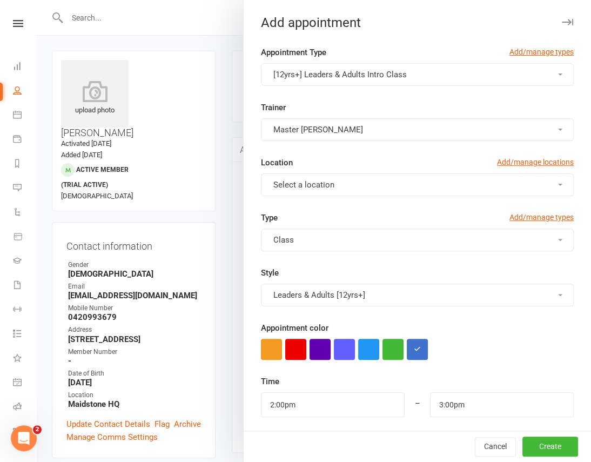
click at [342, 178] on button "Select a location" at bounding box center [417, 184] width 313 height 23
click at [329, 213] on link "Maidstone HQ" at bounding box center [314, 211] width 107 height 22
click at [362, 346] on button "button" at bounding box center [368, 349] width 21 height 21
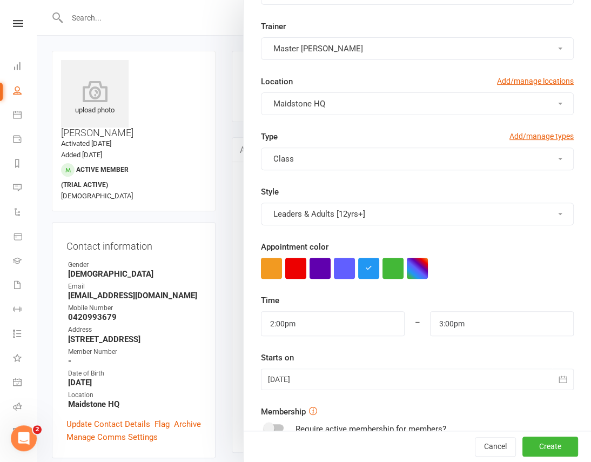
scroll to position [292, 0]
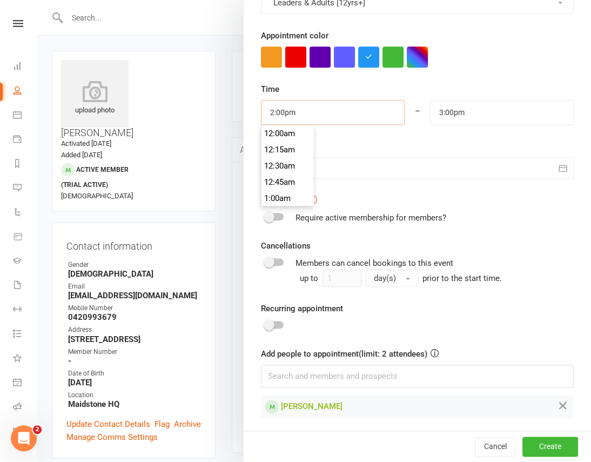
click at [336, 108] on input "2:00pm" at bounding box center [333, 112] width 144 height 25
type input "7:00pm"
type input "8:00pm"
click at [278, 131] on li "7:00pm" at bounding box center [287, 131] width 52 height 16
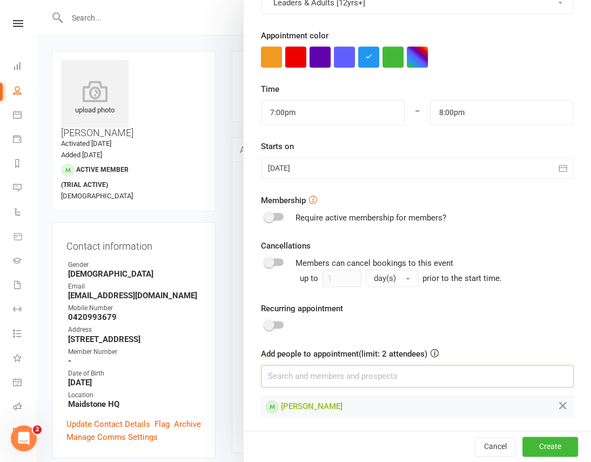
click at [410, 378] on input at bounding box center [417, 376] width 313 height 23
type input "d"
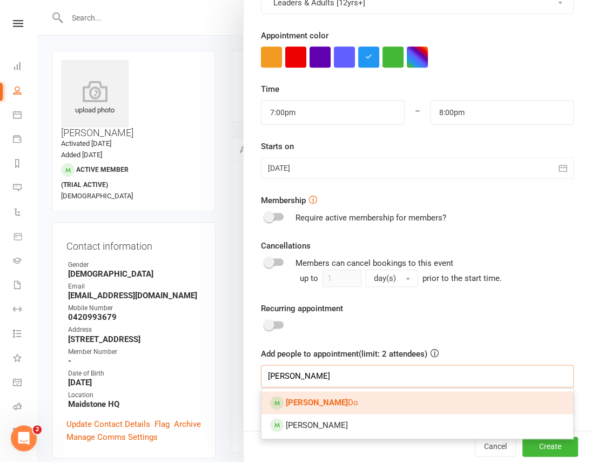
type input "stephanie"
click at [389, 402] on link "Stephanie Do" at bounding box center [417, 402] width 312 height 23
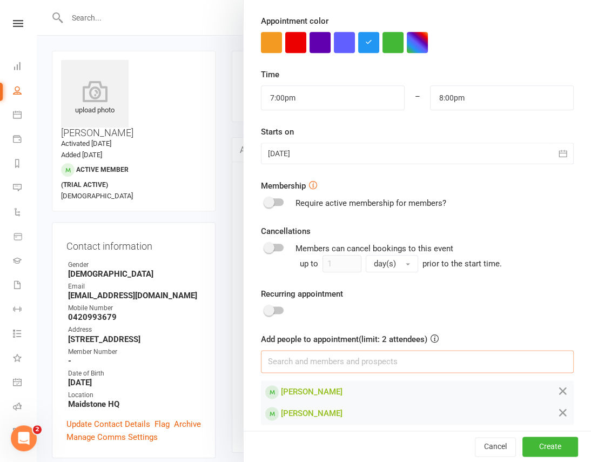
scroll to position [314, 0]
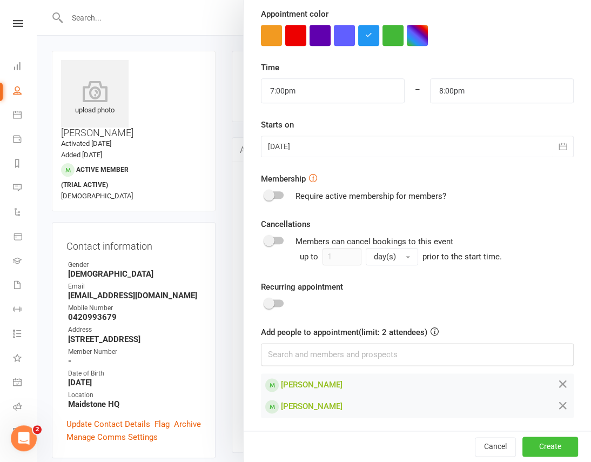
click at [549, 441] on button "Create" at bounding box center [550, 446] width 56 height 19
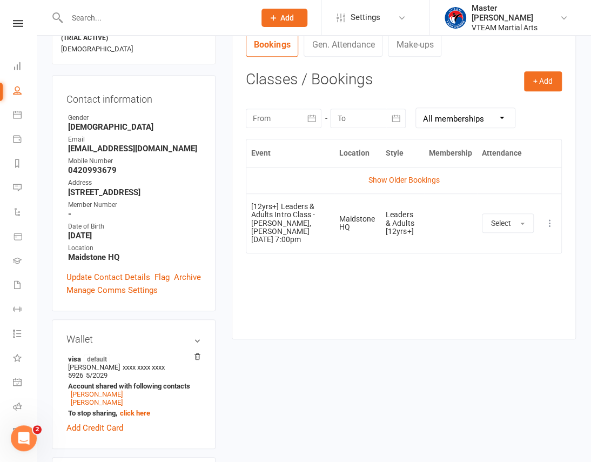
scroll to position [131, 0]
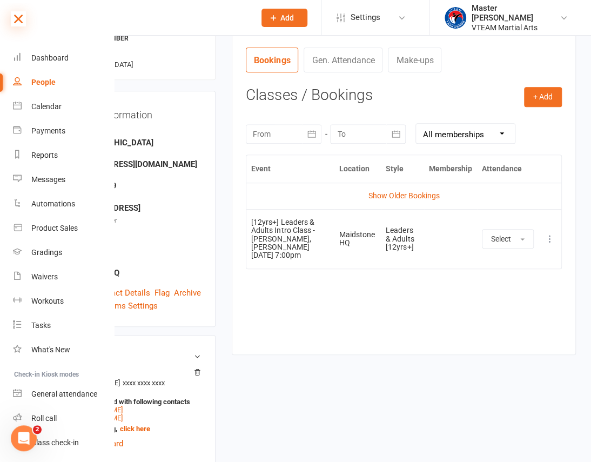
click at [16, 21] on icon at bounding box center [18, 18] width 15 height 15
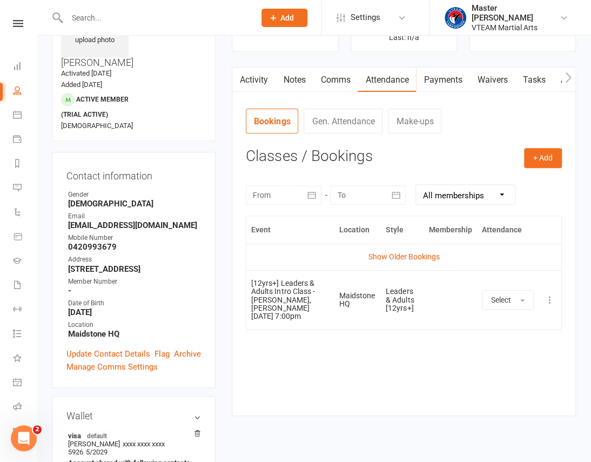
scroll to position [0, 0]
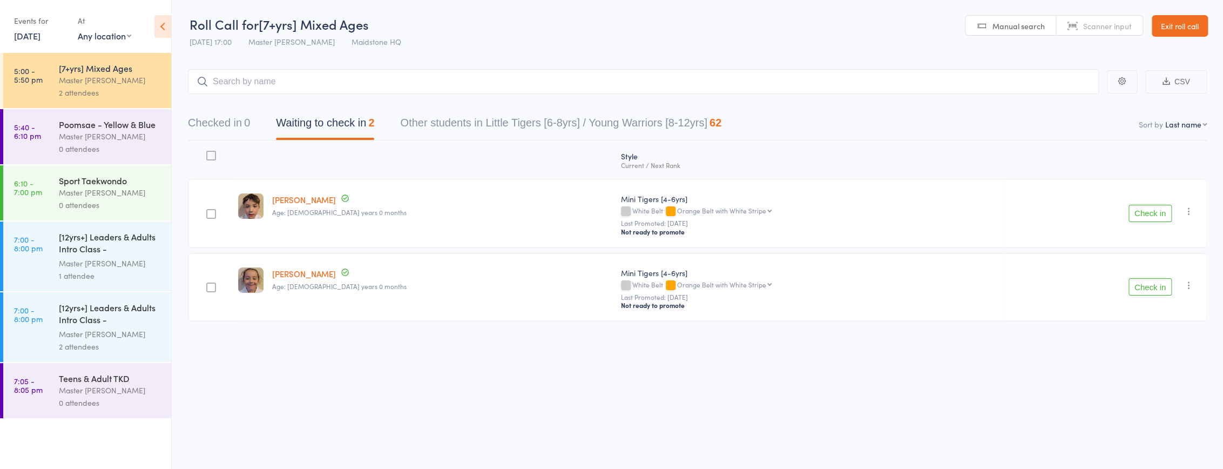
click at [129, 261] on div "Master [PERSON_NAME]" at bounding box center [110, 263] width 103 height 12
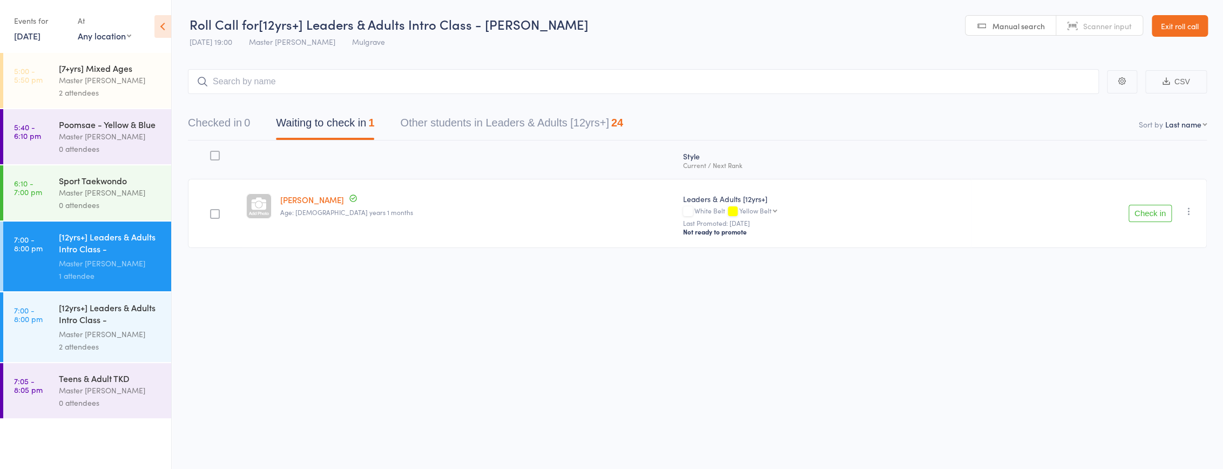
click at [130, 314] on div "[12yrs+] Leaders & Adults Intro Class - [PERSON_NAME]" at bounding box center [110, 314] width 103 height 26
